Goal: Entertainment & Leisure: Consume media (video, audio)

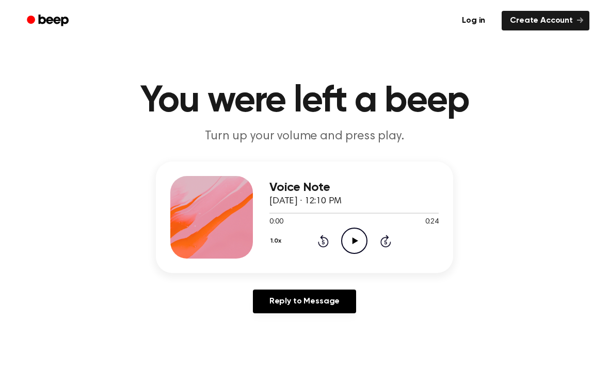
click at [361, 253] on icon "Play Audio" at bounding box center [354, 240] width 26 height 26
click at [350, 239] on icon "Play Audio" at bounding box center [354, 240] width 26 height 26
click at [354, 254] on div "Voice Note September 3, 2025 · 12:16 PM 0:00 0:42 Your browser does not support…" at bounding box center [353, 217] width 169 height 83
click at [352, 243] on icon at bounding box center [355, 240] width 6 height 7
click at [354, 237] on icon "Pause Audio" at bounding box center [354, 240] width 26 height 26
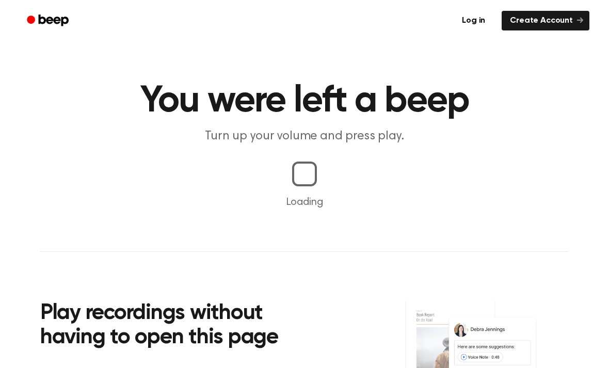
scroll to position [33, 0]
